Goal: Task Accomplishment & Management: Use online tool/utility

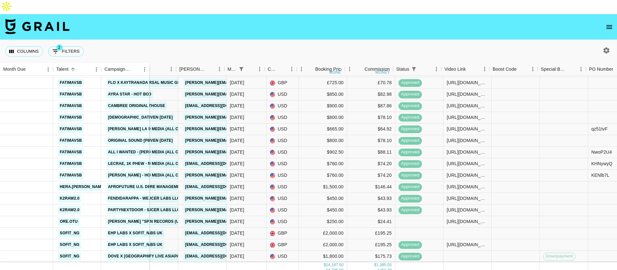
scroll to position [61, 134]
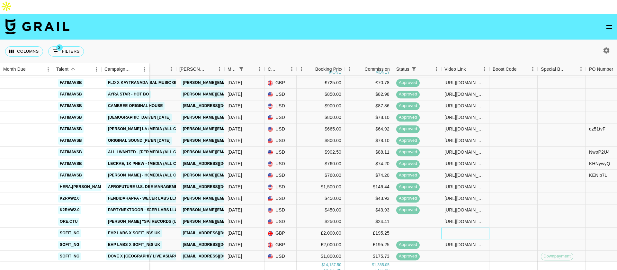
click at [455, 227] on div at bounding box center [465, 233] width 48 height 12
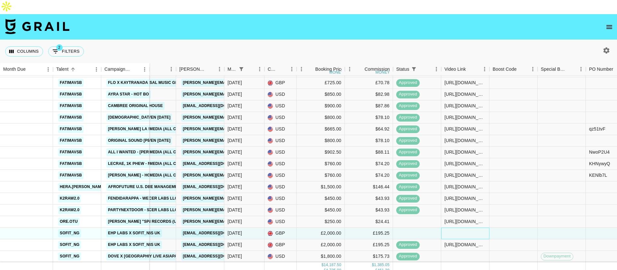
click at [455, 227] on div at bounding box center [465, 233] width 48 height 12
type input "https://www.instagram.com/reel/DNN-EDKN8vk/?igsh=MWp3aGtleTduOTJqeg=="
click at [505, 227] on div at bounding box center [513, 233] width 48 height 12
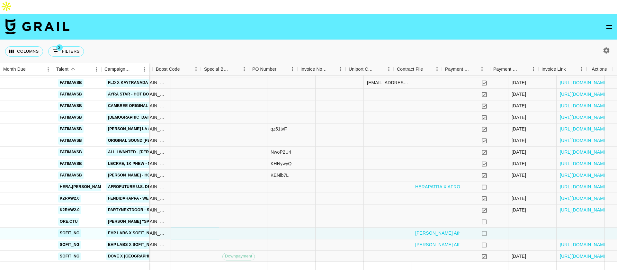
scroll to position [61, 470]
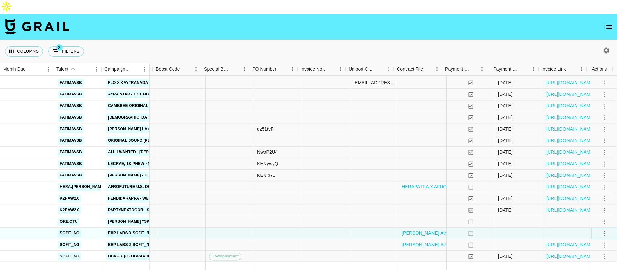
click at [600, 229] on icon "select merge strategy" at bounding box center [604, 233] width 8 height 8
click at [598, 228] on button "select merge strategy" at bounding box center [603, 233] width 11 height 11
click at [595, 203] on div "Approve" at bounding box center [590, 201] width 20 height 8
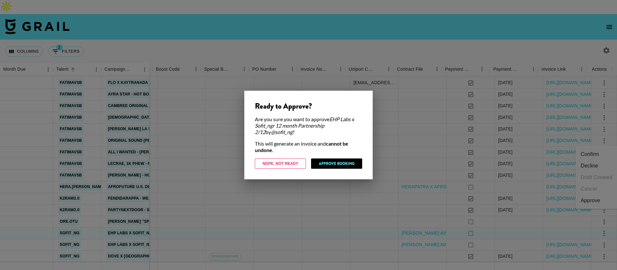
click at [350, 172] on div "Ready to Approve? Are you sure you want to approve EHP Labs x Sofit_ngr 12 mont…" at bounding box center [308, 135] width 128 height 89
click at [341, 158] on div "Ready to Approve? Are you sure you want to approve EHP Labs x Sofit_ngr 12 mont…" at bounding box center [308, 135] width 128 height 89
click at [339, 159] on button "Approve Booking" at bounding box center [336, 163] width 51 height 10
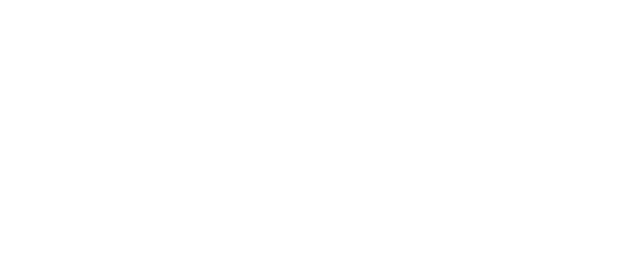
select select "USD"
